Goal: Task Accomplishment & Management: Use online tool/utility

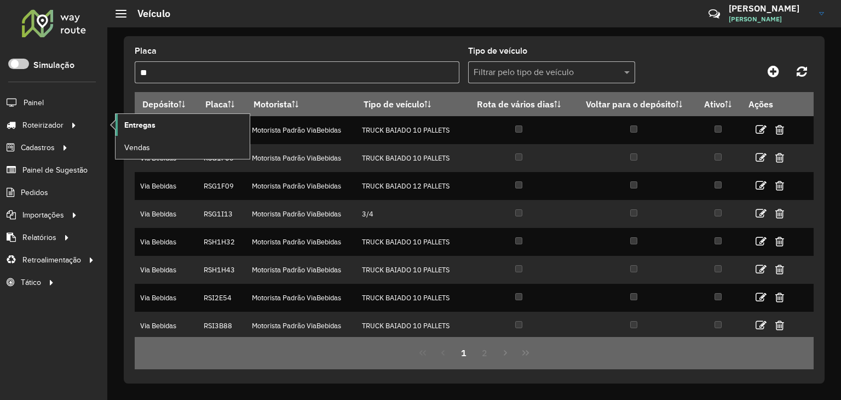
click at [175, 123] on link "Entregas" at bounding box center [183, 125] width 134 height 22
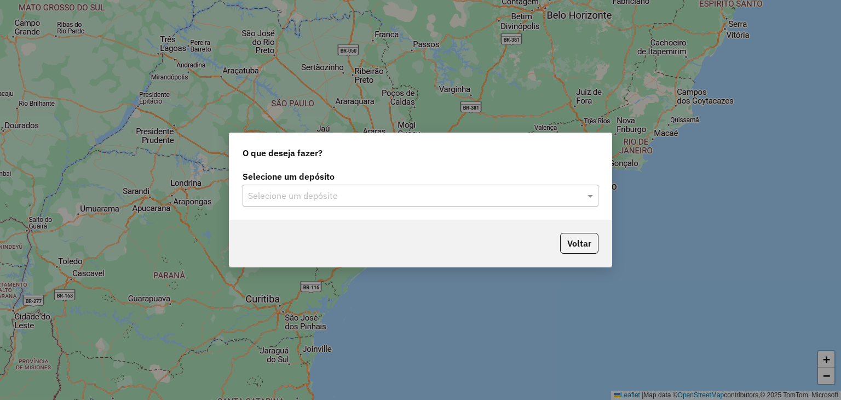
click at [307, 187] on div "Selecione um depósito" at bounding box center [421, 196] width 356 height 22
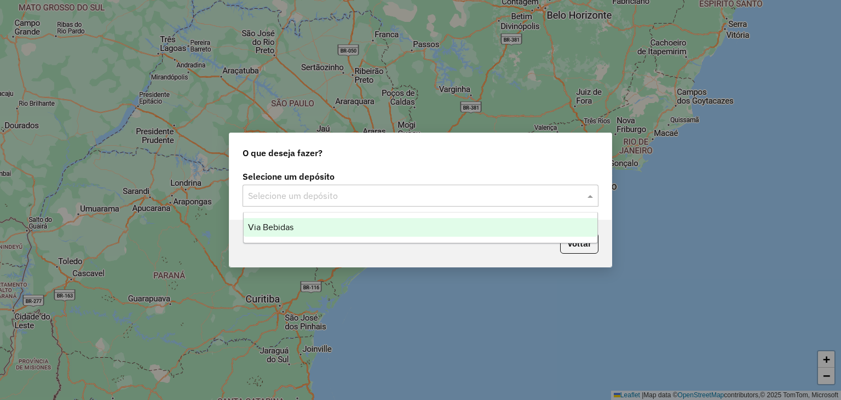
click at [278, 233] on div "Via Bebidas" at bounding box center [421, 227] width 354 height 19
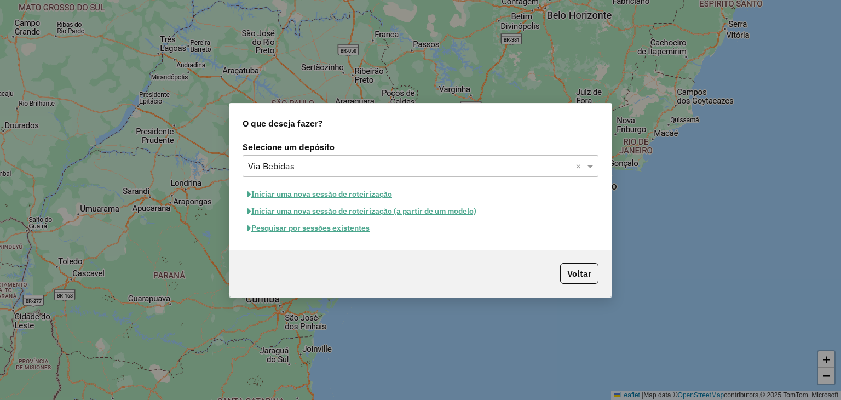
click at [326, 231] on button "Pesquisar por sessões existentes" at bounding box center [309, 228] width 132 height 17
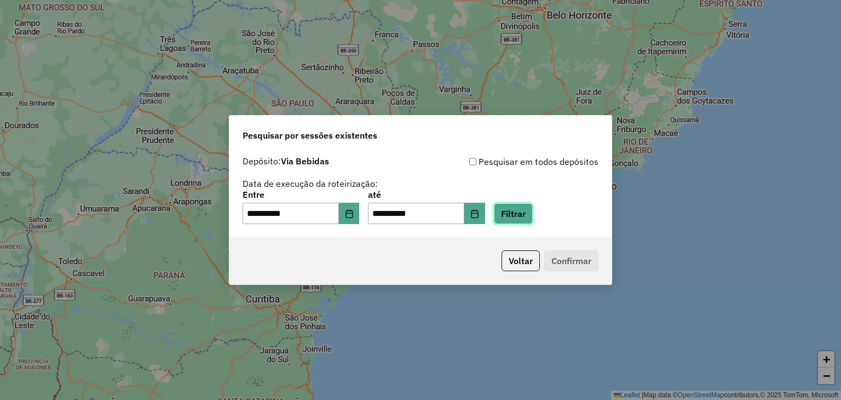
click at [533, 204] on button "Filtrar" at bounding box center [513, 213] width 39 height 21
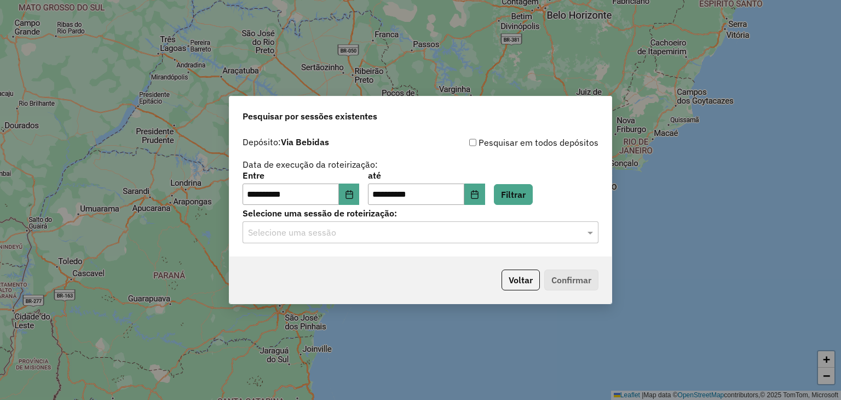
click at [275, 239] on div "Selecione uma sessão" at bounding box center [421, 232] width 356 height 22
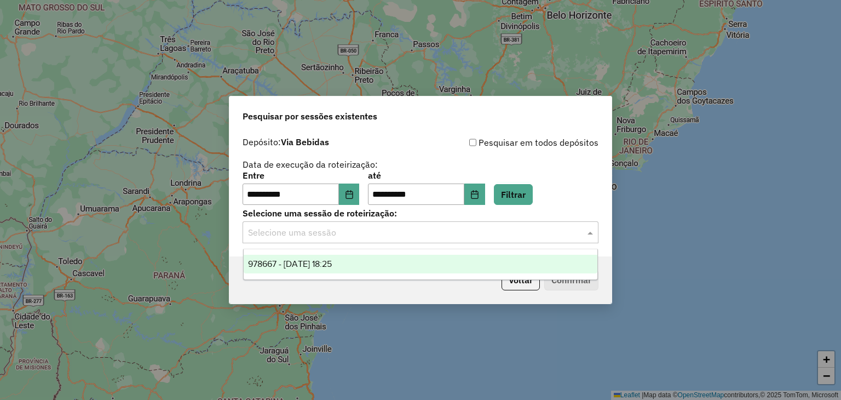
click at [282, 262] on span "978667 - 13/08/2025 18:25" at bounding box center [290, 263] width 84 height 9
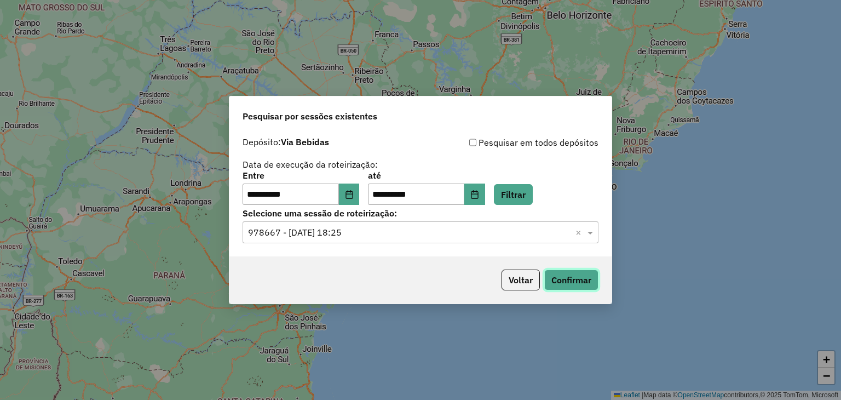
click at [576, 277] on button "Confirmar" at bounding box center [571, 279] width 54 height 21
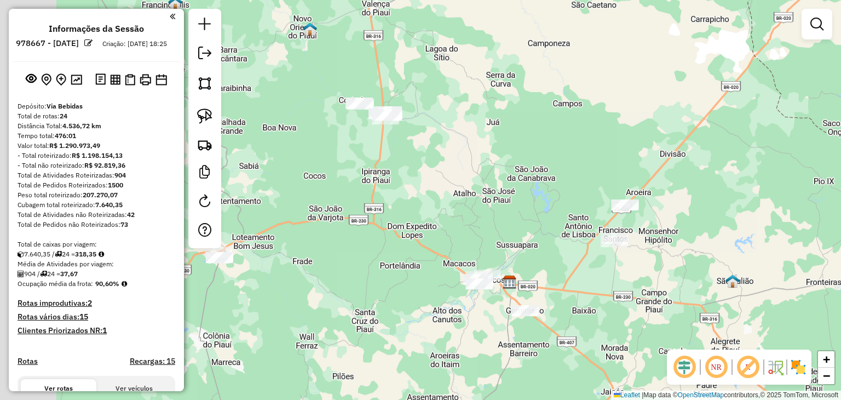
drag, startPoint x: 412, startPoint y: 123, endPoint x: 506, endPoint y: 204, distance: 124.6
click at [506, 204] on div "Janela de atendimento Grade de atendimento Capacidade Transportadoras Veículos …" at bounding box center [420, 200] width 841 height 400
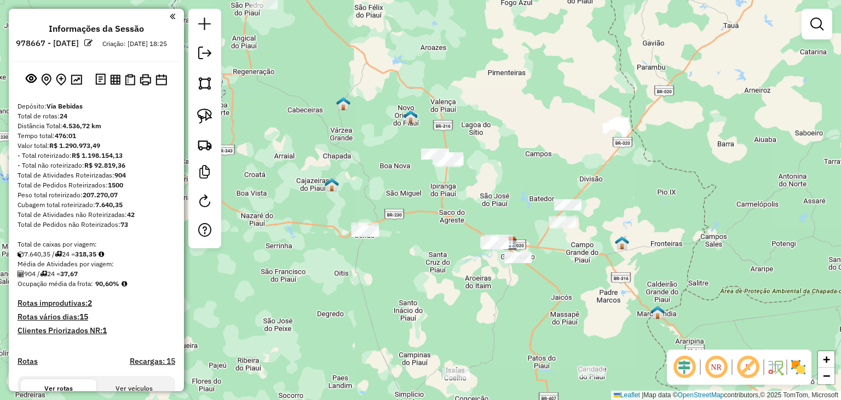
click at [369, 139] on div "Janela de atendimento Grade de atendimento Capacidade Transportadoras Veículos …" at bounding box center [420, 200] width 841 height 400
click at [311, 83] on div "Janela de atendimento Grade de atendimento Capacidade Transportadoras Veículos …" at bounding box center [420, 200] width 841 height 400
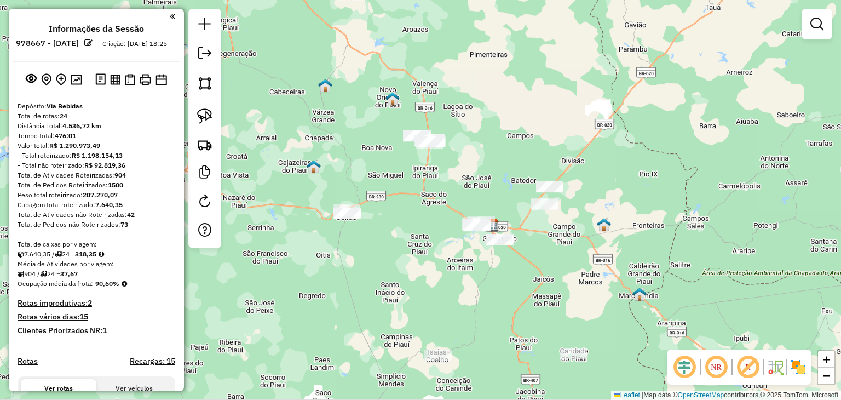
drag, startPoint x: 461, startPoint y: 86, endPoint x: 421, endPoint y: 93, distance: 40.0
click at [441, 66] on div "Janela de atendimento Grade de atendimento Capacidade Transportadoras Veículos …" at bounding box center [420, 200] width 841 height 400
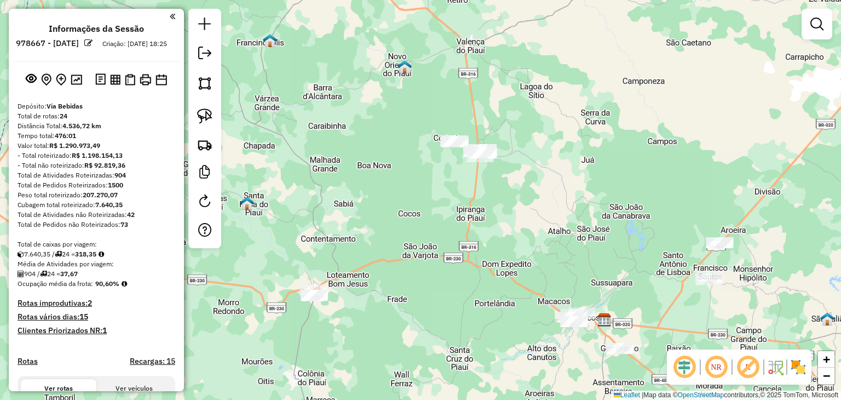
click at [435, 185] on div "Janela de atendimento Grade de atendimento Capacidade Transportadoras Veículos …" at bounding box center [420, 200] width 841 height 400
